Goal: Check status: Check status

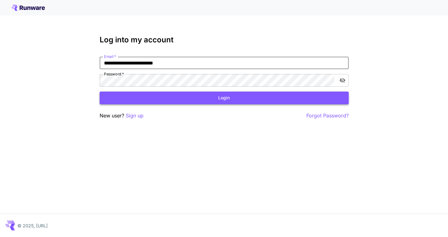
type input "**********"
click at [224, 98] on button "Login" at bounding box center [224, 97] width 249 height 13
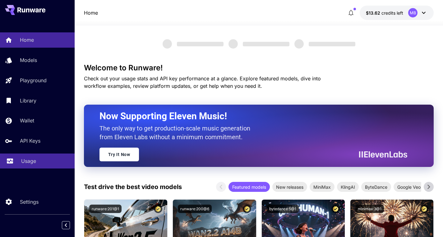
click at [37, 164] on div "Usage" at bounding box center [45, 160] width 49 height 7
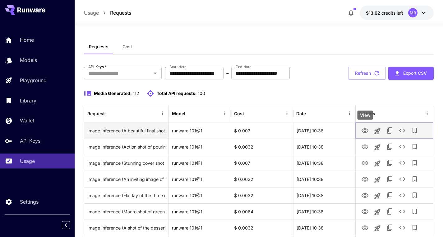
click at [365, 129] on icon "View" at bounding box center [365, 130] width 7 height 5
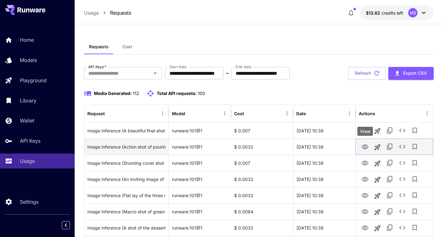
click at [365, 146] on icon "View" at bounding box center [365, 146] width 7 height 7
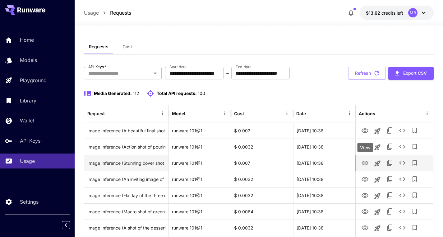
click at [366, 165] on icon "View" at bounding box center [365, 162] width 7 height 7
click at [365, 160] on icon "View" at bounding box center [365, 162] width 7 height 7
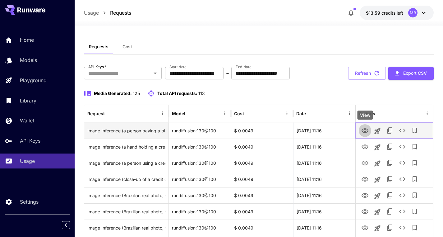
click at [368, 129] on icon "View" at bounding box center [365, 130] width 7 height 5
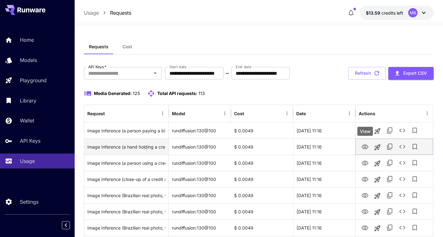
click at [366, 143] on link "View" at bounding box center [365, 147] width 7 height 8
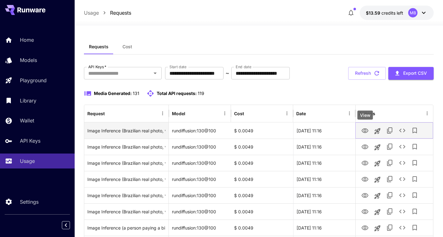
click at [366, 131] on icon "View" at bounding box center [365, 130] width 7 height 7
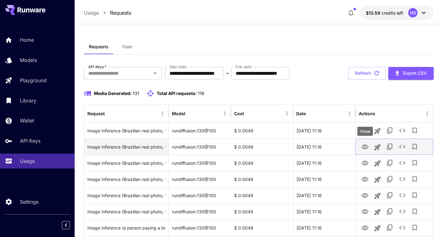
click at [365, 148] on icon "View" at bounding box center [365, 146] width 7 height 7
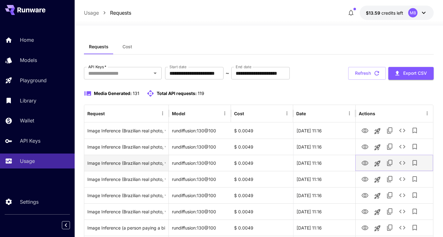
click at [366, 159] on link "View" at bounding box center [365, 163] width 7 height 8
click at [365, 164] on icon "View" at bounding box center [365, 163] width 7 height 5
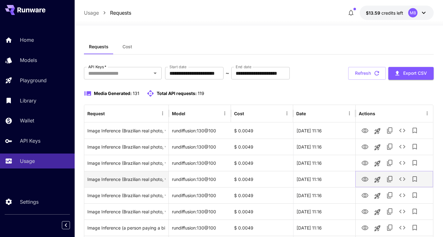
click at [368, 179] on icon "View" at bounding box center [365, 179] width 7 height 5
click at [360, 179] on button "View" at bounding box center [365, 178] width 12 height 13
click at [362, 179] on icon "View" at bounding box center [365, 179] width 7 height 5
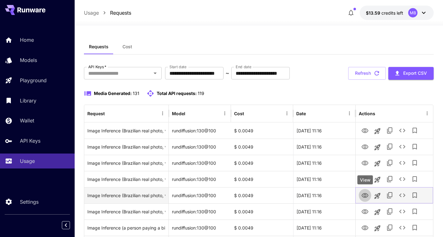
click at [368, 195] on icon "View" at bounding box center [365, 195] width 7 height 7
